Goal: Navigation & Orientation: Find specific page/section

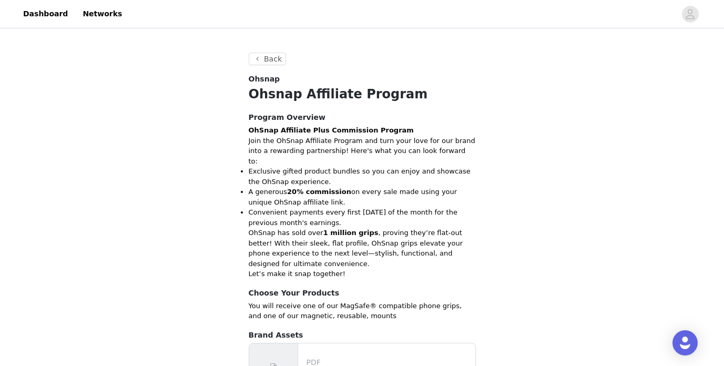
scroll to position [265, 0]
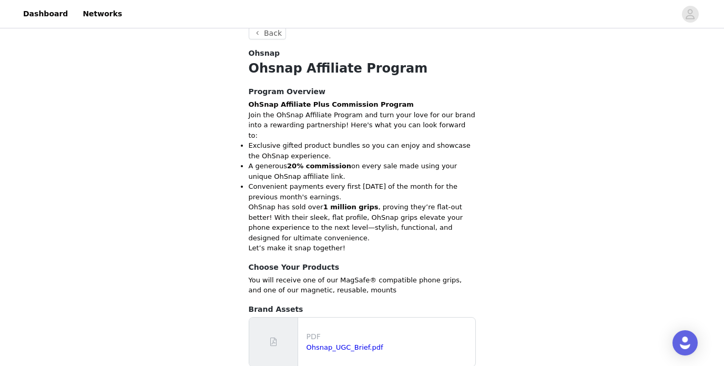
click at [536, 208] on div "Back Ohsnap Ohsnap Affiliate Program Program Overview OhSnap Affiliate Plus Com…" at bounding box center [362, 124] width 724 height 716
click at [212, 199] on div "Back Ohsnap Ohsnap Affiliate Program Program Overview OhSnap Affiliate Plus Com…" at bounding box center [362, 124] width 724 height 716
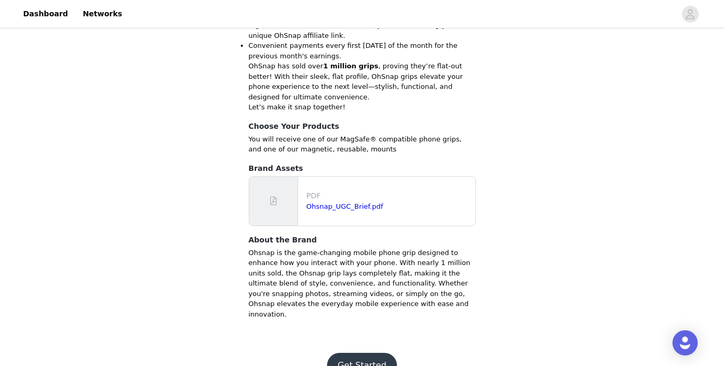
scroll to position [405, 0]
click at [350, 354] on button "Get Started" at bounding box center [362, 366] width 70 height 25
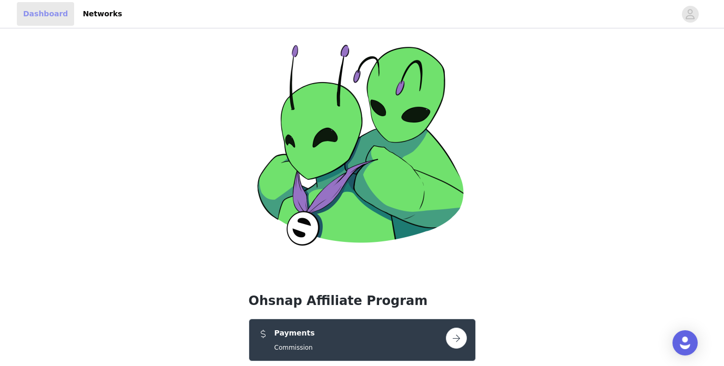
click at [43, 17] on link "Dashboard" at bounding box center [45, 14] width 57 height 24
